Goal: Transaction & Acquisition: Purchase product/service

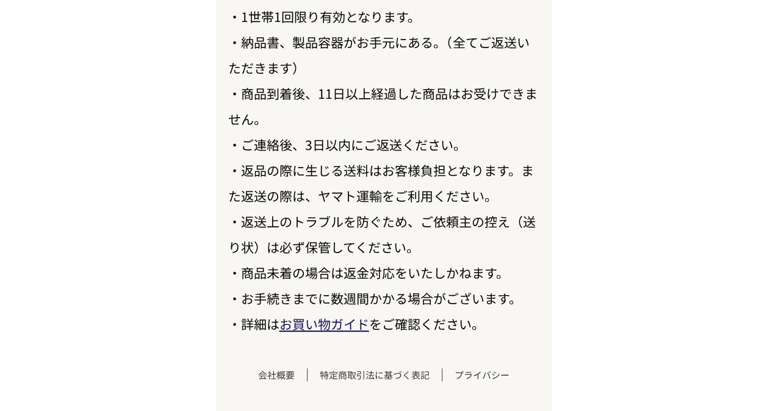
scroll to position [7200, 0]
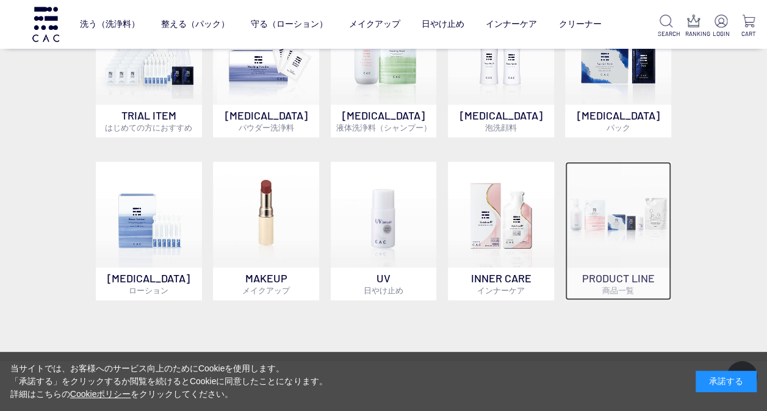
scroll to position [549, 0]
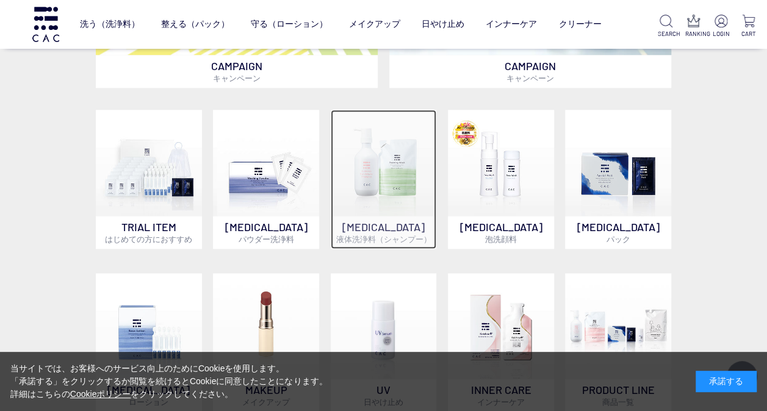
click at [376, 203] on img at bounding box center [384, 163] width 106 height 106
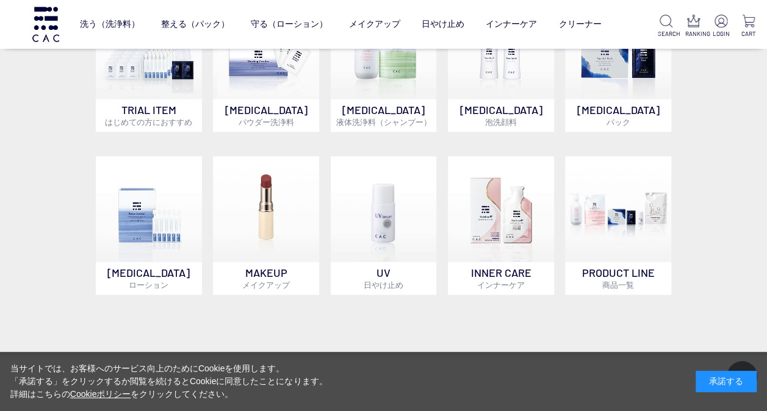
scroll to position [671, 0]
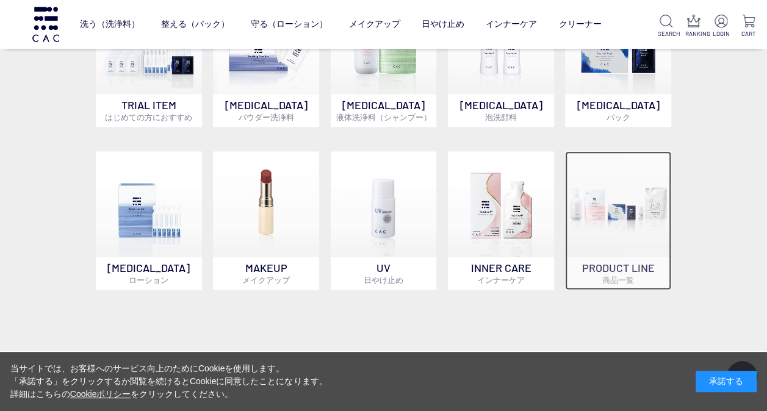
click at [635, 207] on img at bounding box center [618, 204] width 106 height 106
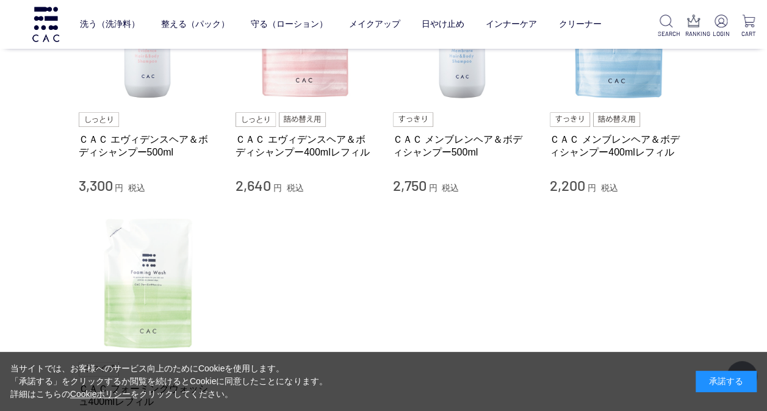
scroll to position [305, 0]
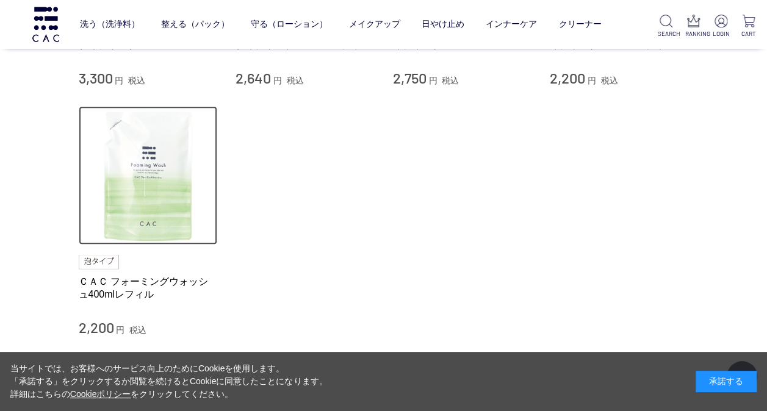
drag, startPoint x: 181, startPoint y: 205, endPoint x: 251, endPoint y: 195, distance: 71.5
click at [181, 205] on img at bounding box center [148, 175] width 139 height 139
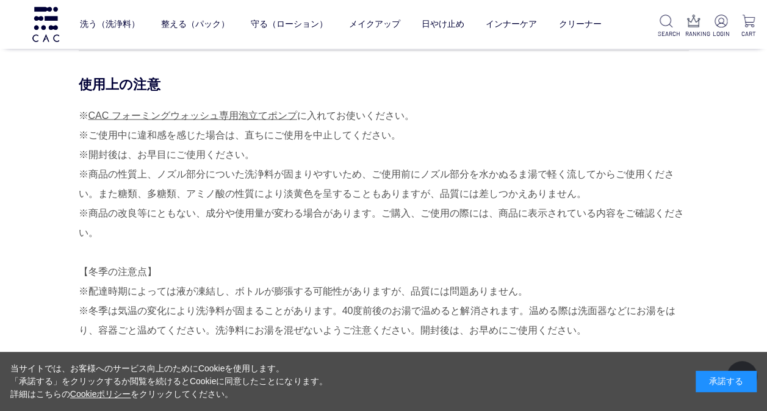
scroll to position [1220, 0]
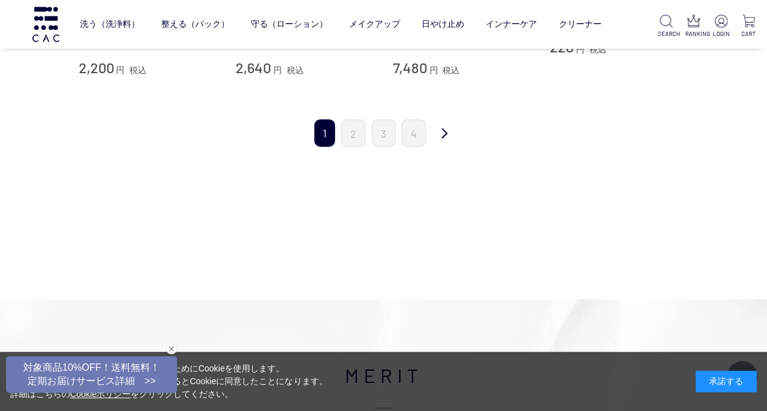
scroll to position [1342, 0]
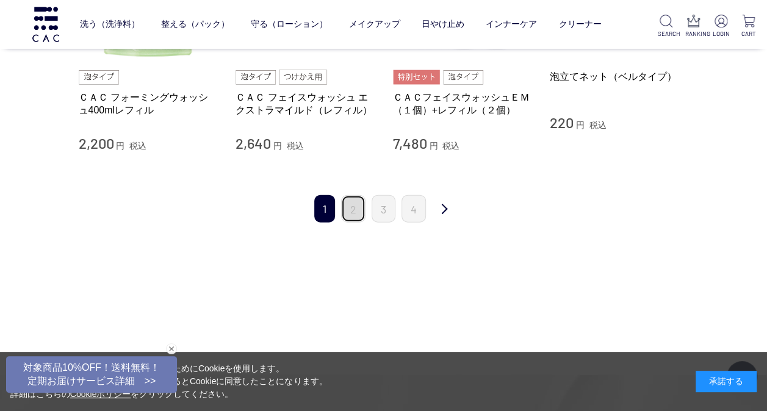
click at [348, 208] on link "2" at bounding box center [353, 208] width 24 height 27
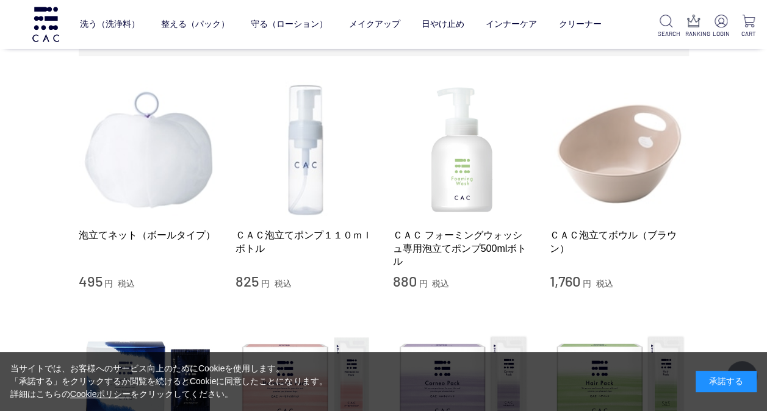
scroll to position [183, 0]
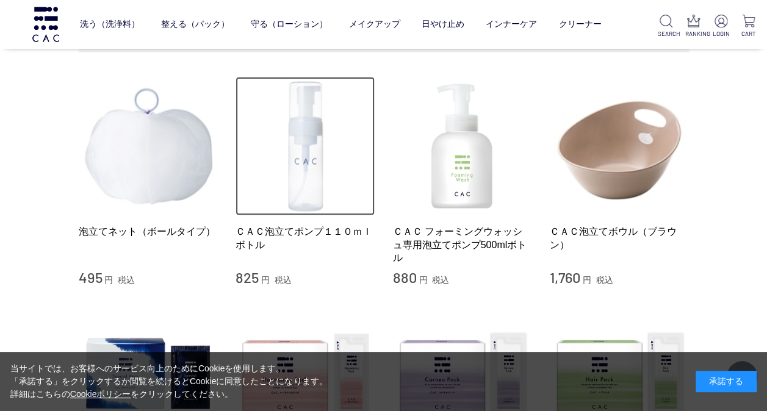
click at [314, 170] on img at bounding box center [305, 146] width 139 height 139
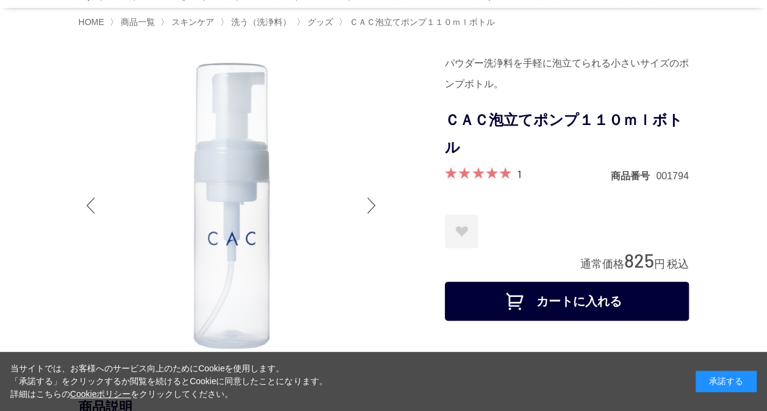
scroll to position [122, 0]
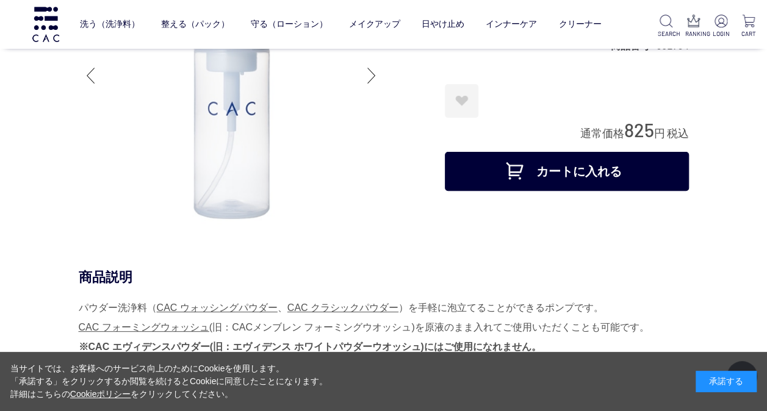
click at [544, 176] on button "カートに入れる" at bounding box center [567, 171] width 244 height 39
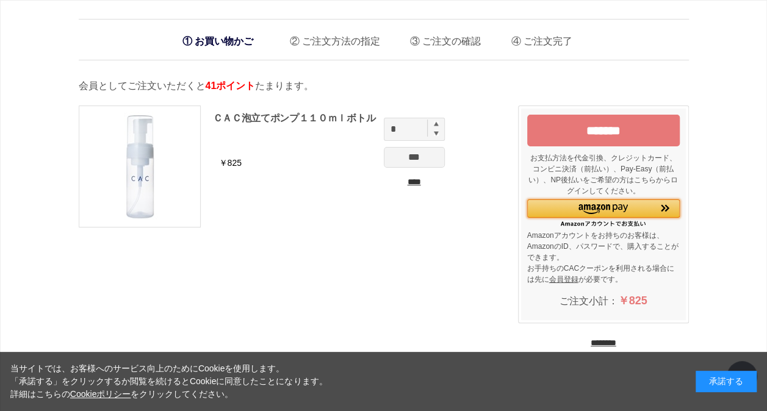
click at [618, 202] on div "Amazon Pay - Amazonアカウントをお使いください" at bounding box center [603, 209] width 153 height 18
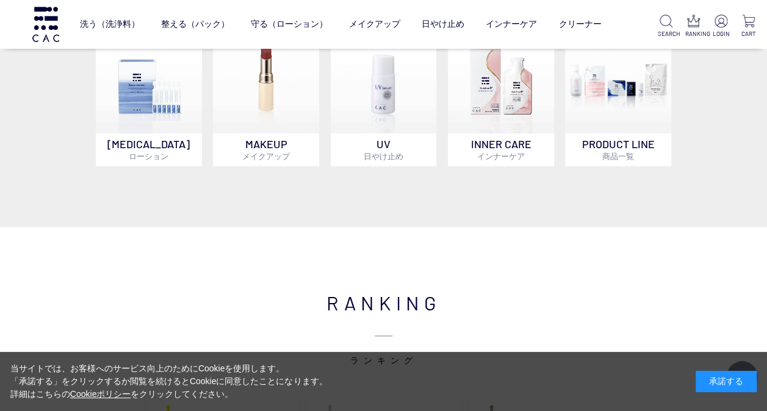
scroll to position [793, 0]
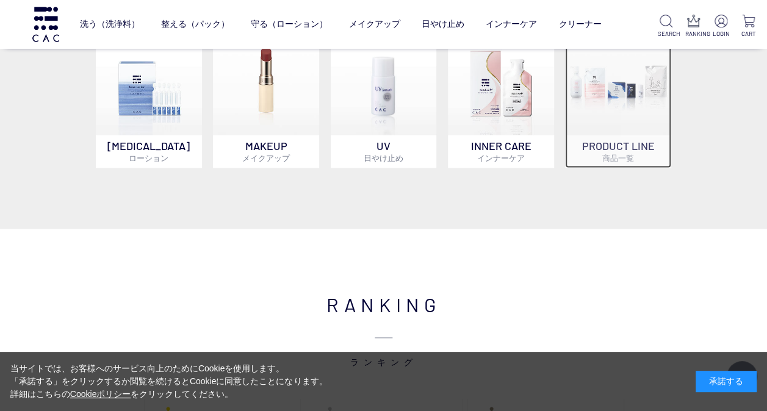
click at [644, 153] on p "PRODUCT LINE 商品一覧" at bounding box center [618, 151] width 106 height 33
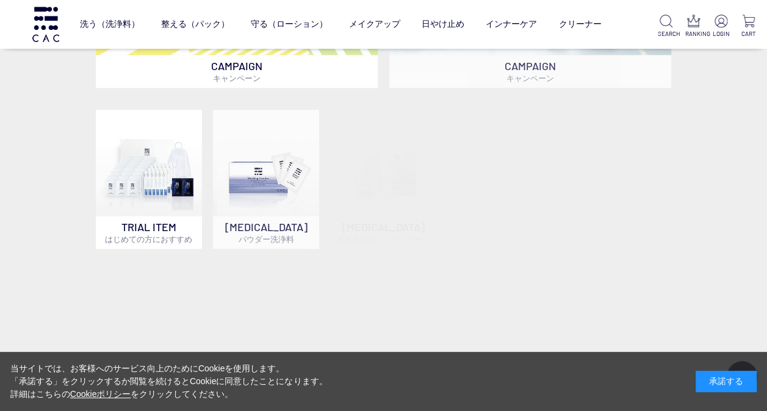
scroll to position [610, 0]
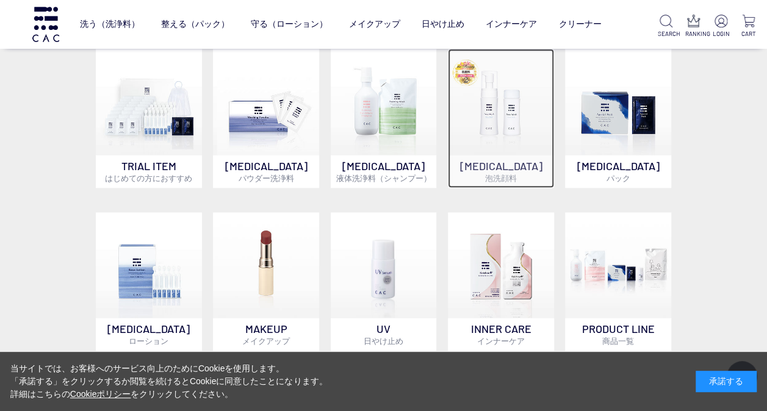
click at [505, 157] on p "[MEDICAL_DATA] 泡洗顔料" at bounding box center [501, 171] width 106 height 33
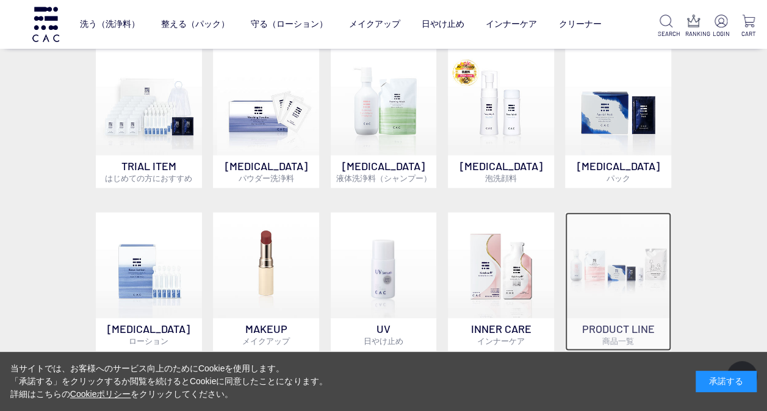
click at [649, 287] on img at bounding box center [618, 265] width 106 height 106
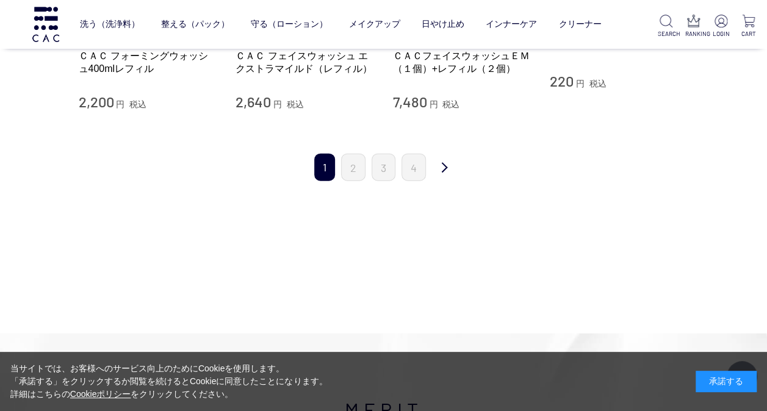
scroll to position [1342, 0]
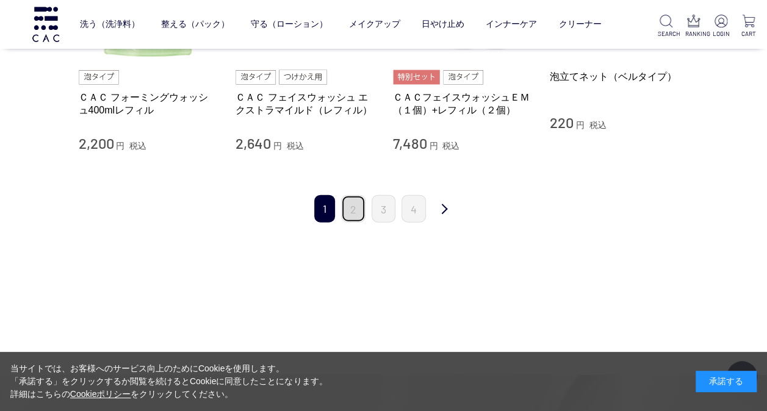
click at [362, 214] on link "2" at bounding box center [353, 208] width 24 height 27
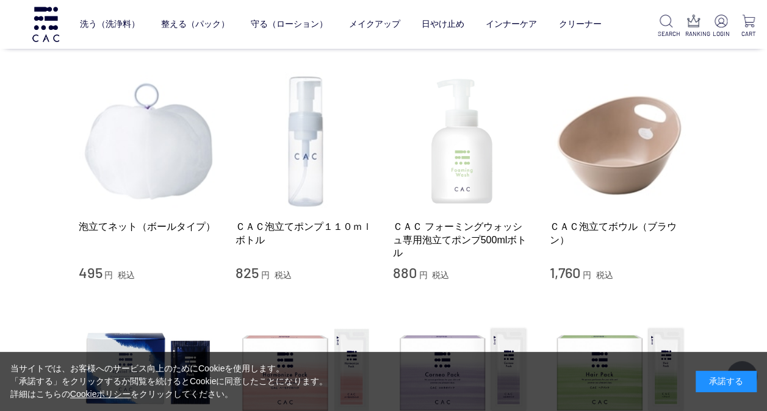
scroll to position [183, 0]
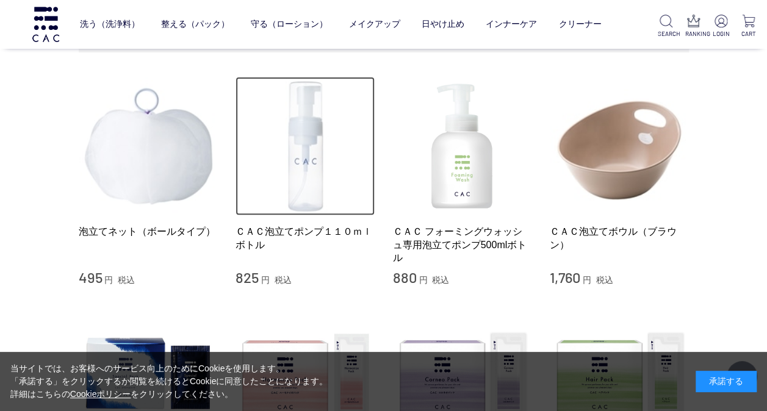
click at [300, 182] on img at bounding box center [305, 146] width 139 height 139
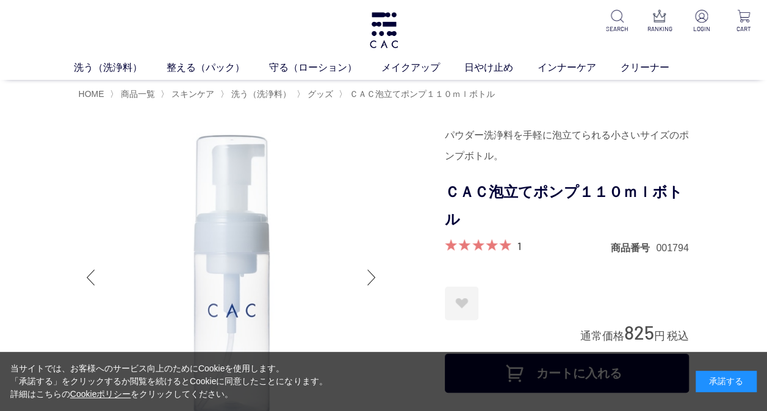
scroll to position [122, 0]
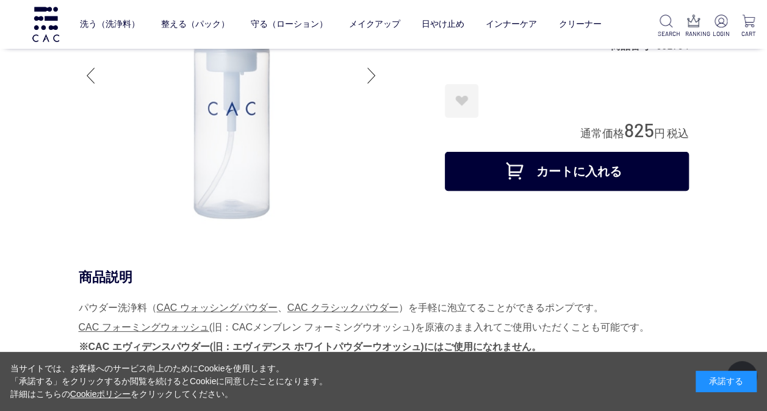
click at [569, 181] on button "カートに入れる" at bounding box center [567, 171] width 244 height 39
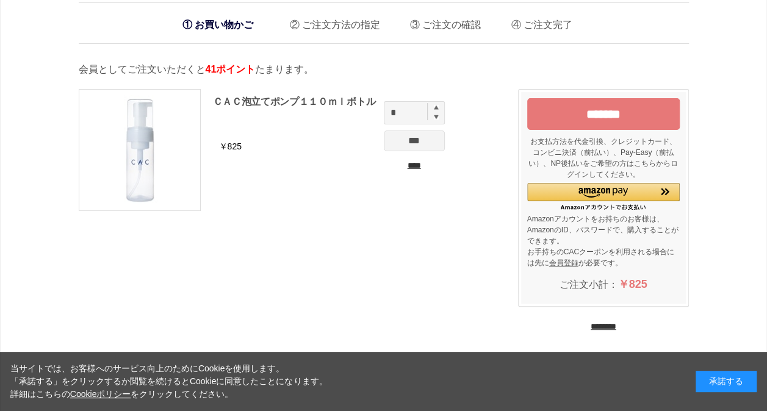
scroll to position [61, 0]
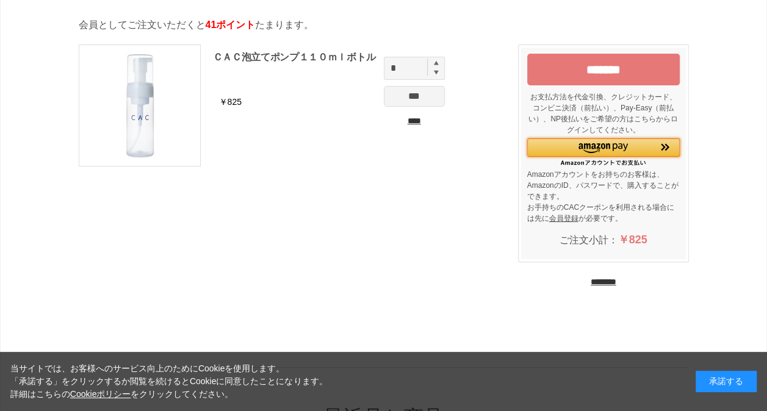
click at [625, 141] on div "Amazon Pay - Amazonアカウントをお使いください" at bounding box center [603, 148] width 153 height 18
